Goal: Transaction & Acquisition: Purchase product/service

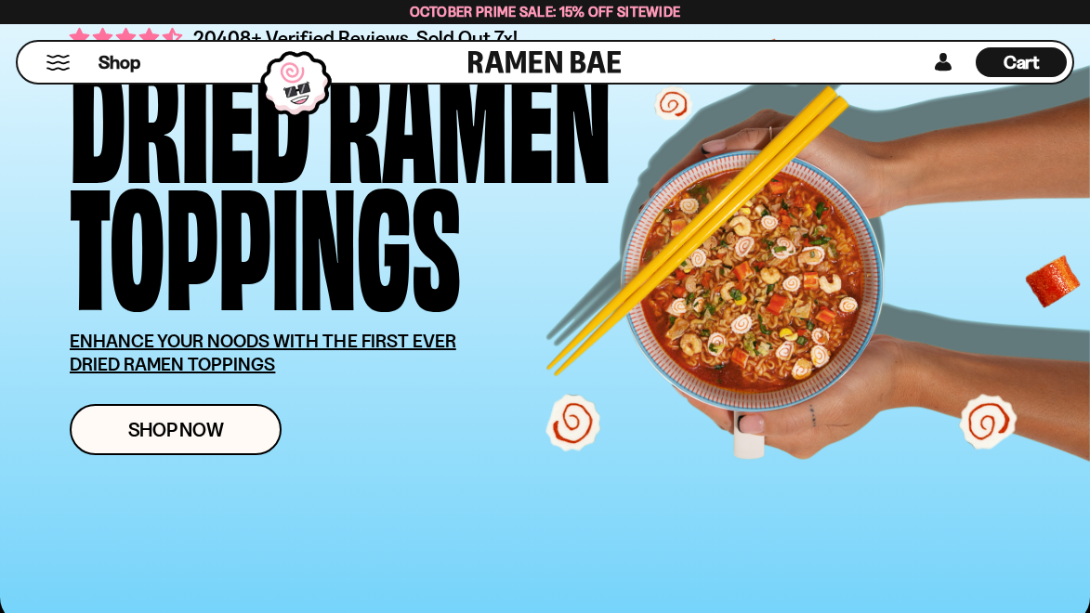
scroll to position [173, 0]
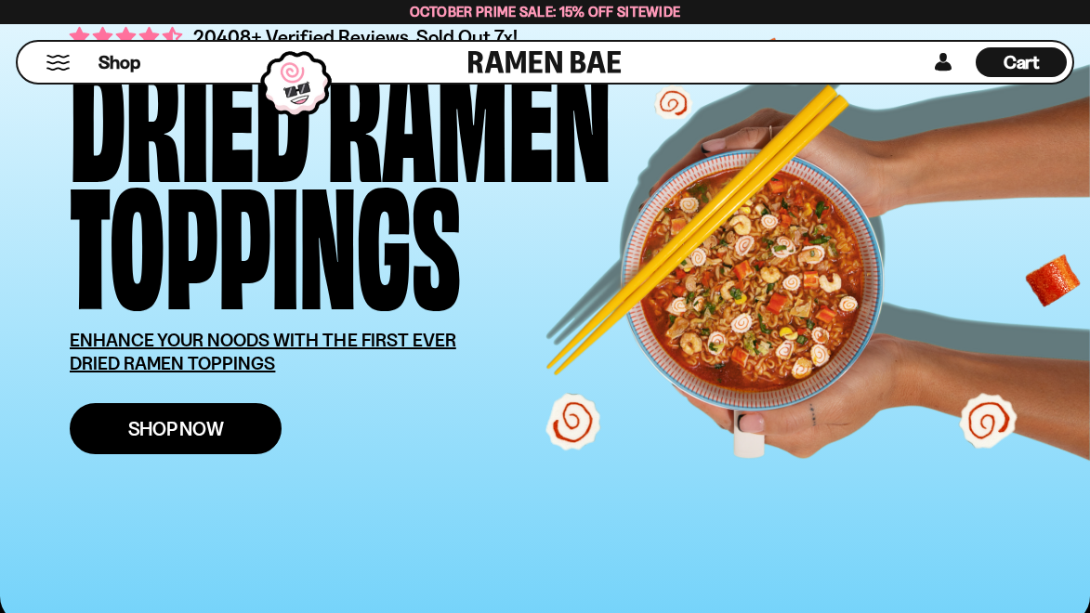
click at [238, 425] on link "Shop Now" at bounding box center [176, 428] width 212 height 51
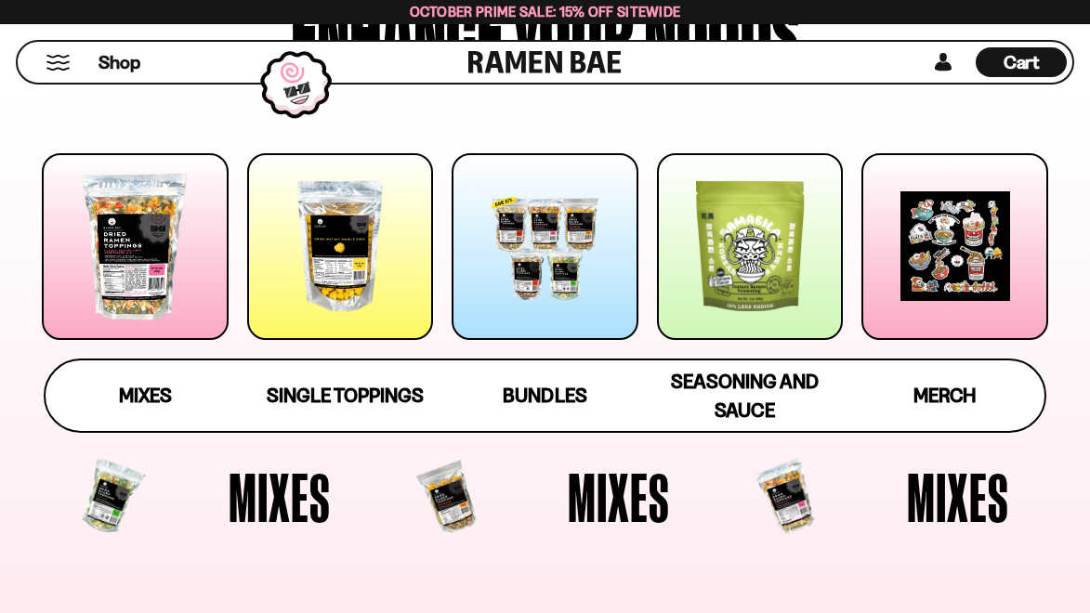
scroll to position [232, 0]
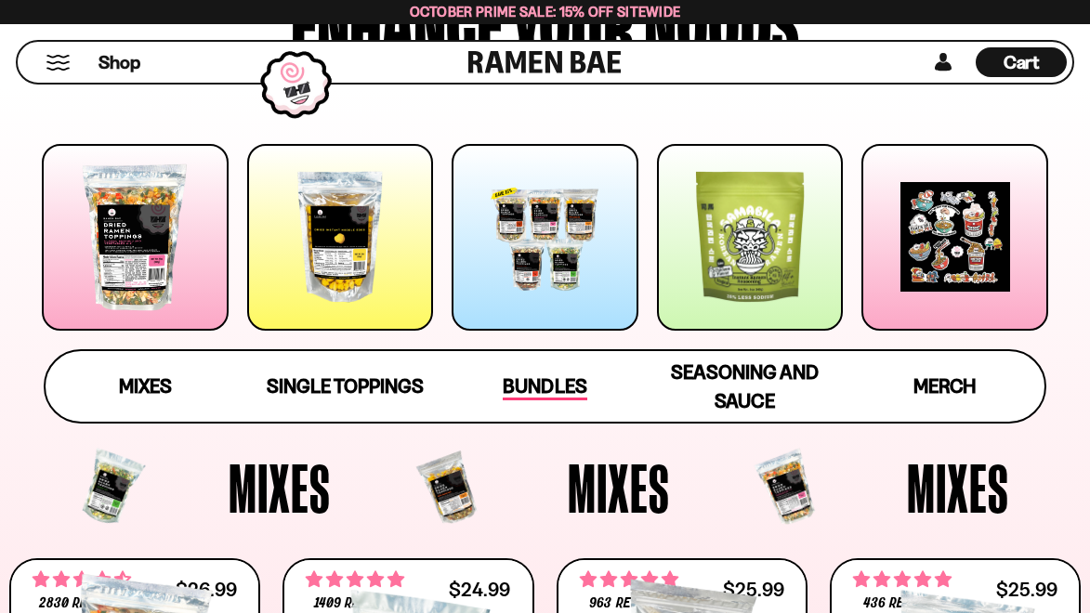
click at [526, 384] on span "Bundles" at bounding box center [545, 388] width 84 height 26
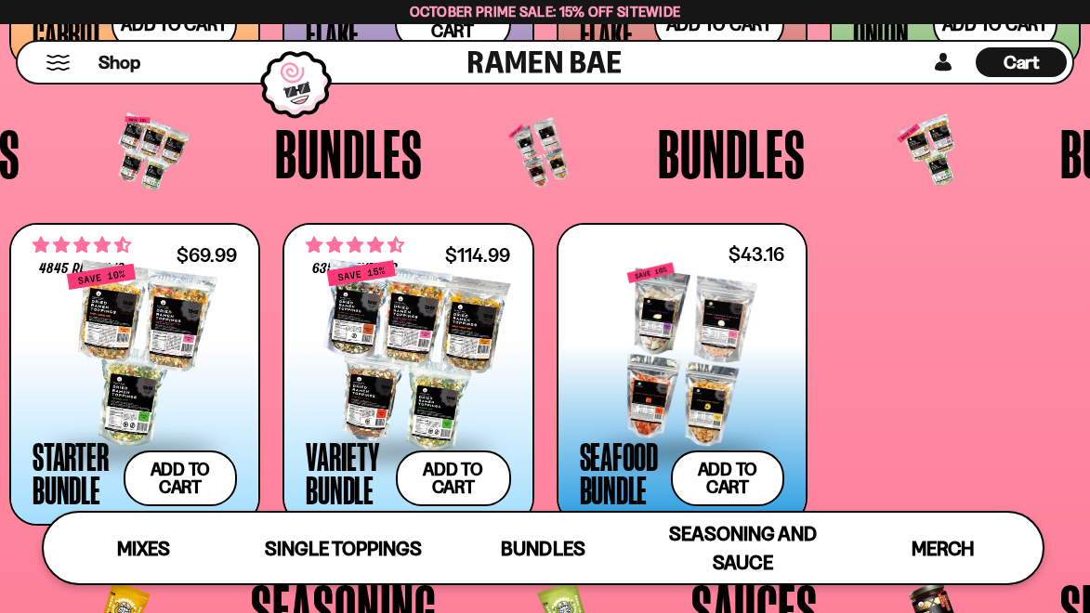
scroll to position [3102, 0]
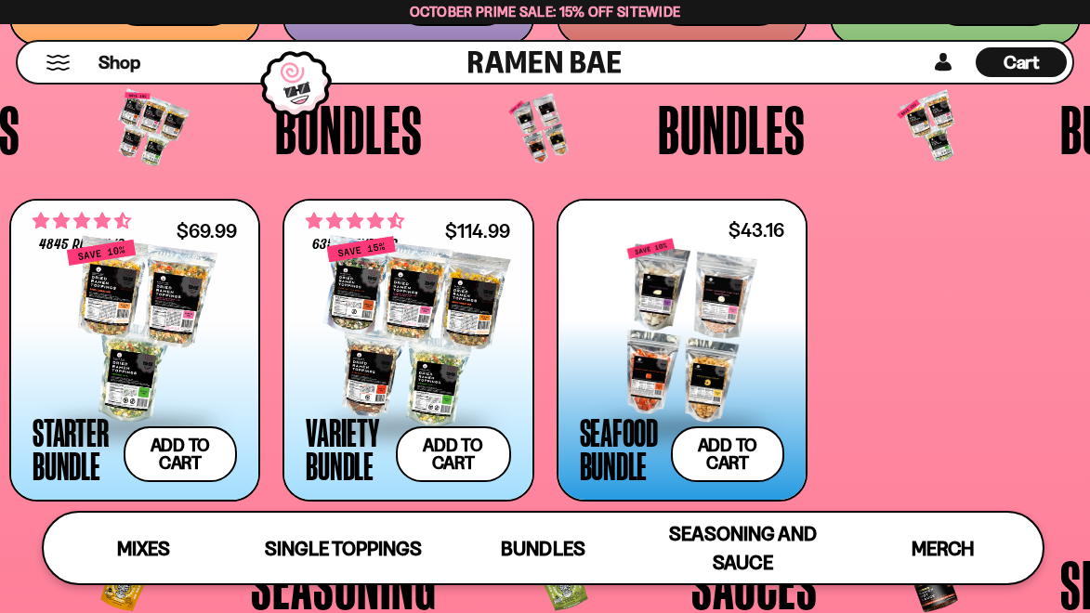
click at [675, 350] on div at bounding box center [682, 332] width 204 height 186
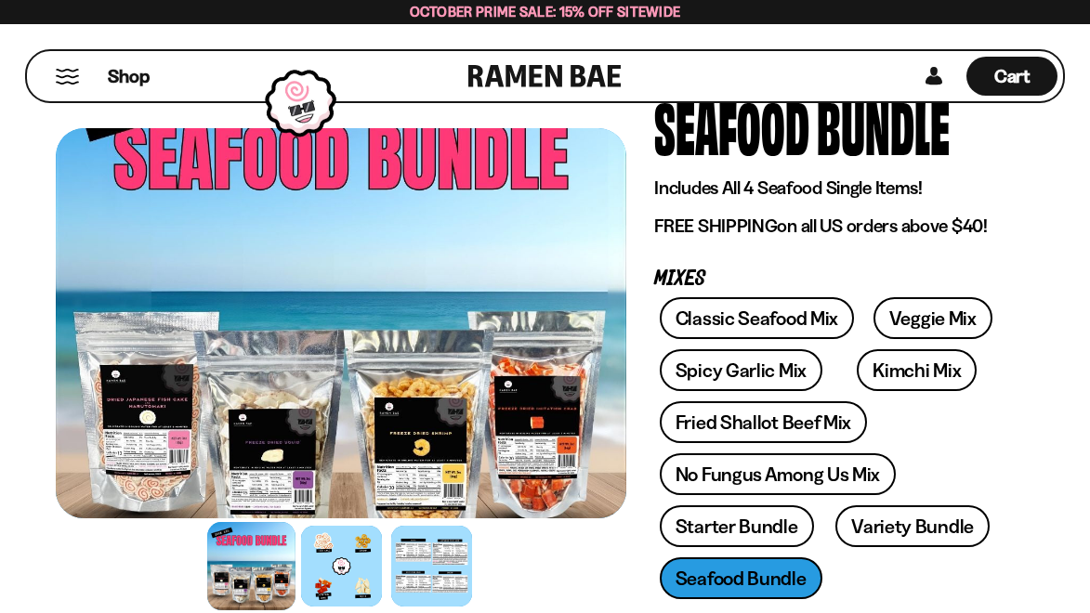
scroll to position [112, 0]
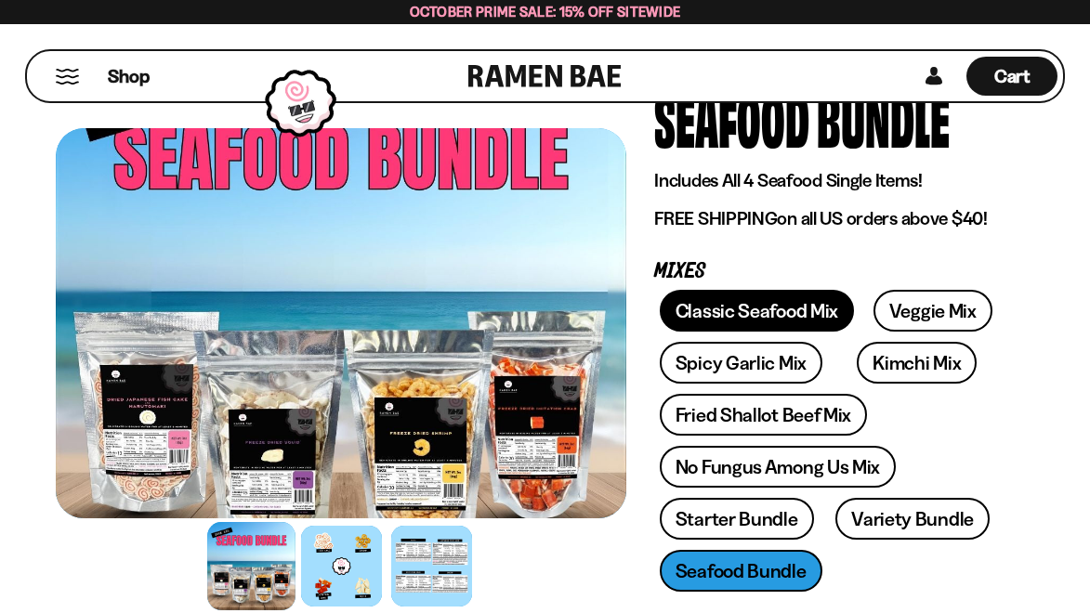
click at [718, 316] on link "Classic Seafood Mix" at bounding box center [757, 311] width 194 height 42
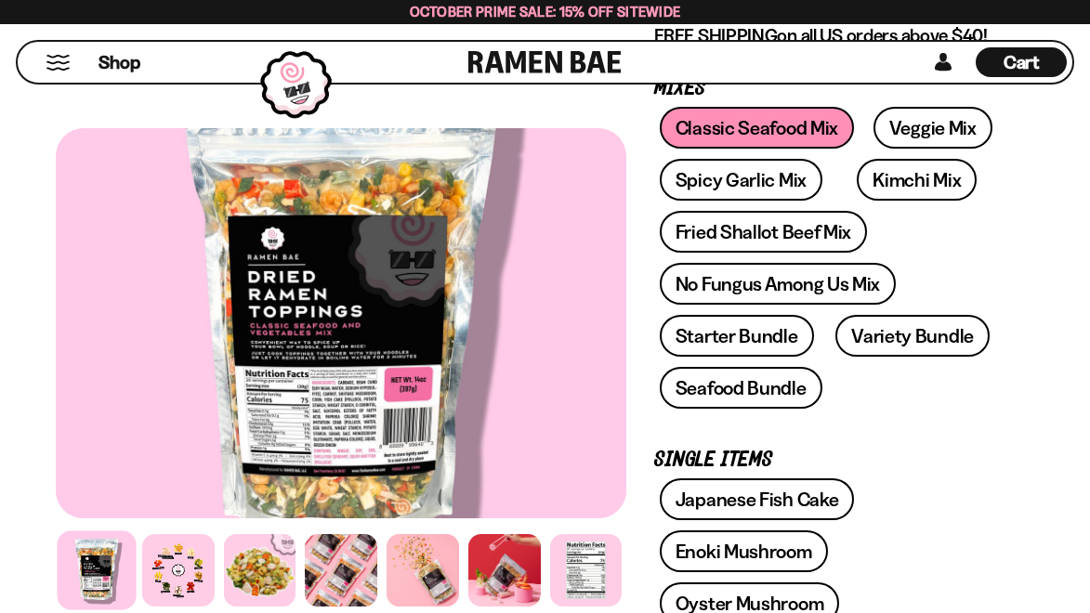
scroll to position [389, 0]
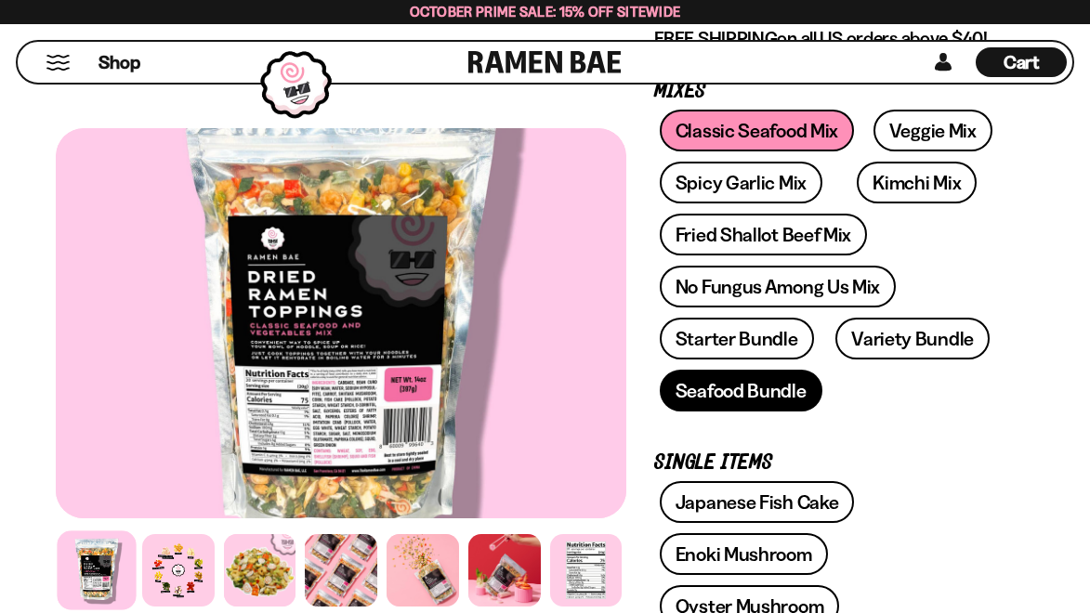
click at [721, 388] on link "Seafood Bundle" at bounding box center [741, 391] width 163 height 42
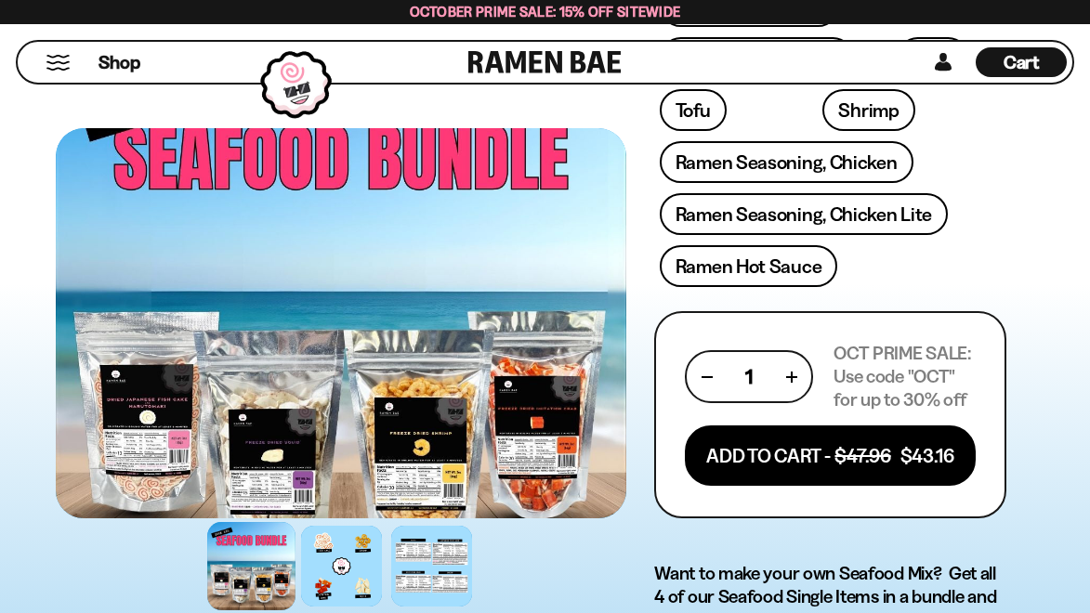
scroll to position [887, 0]
